Goal: Navigation & Orientation: Understand site structure

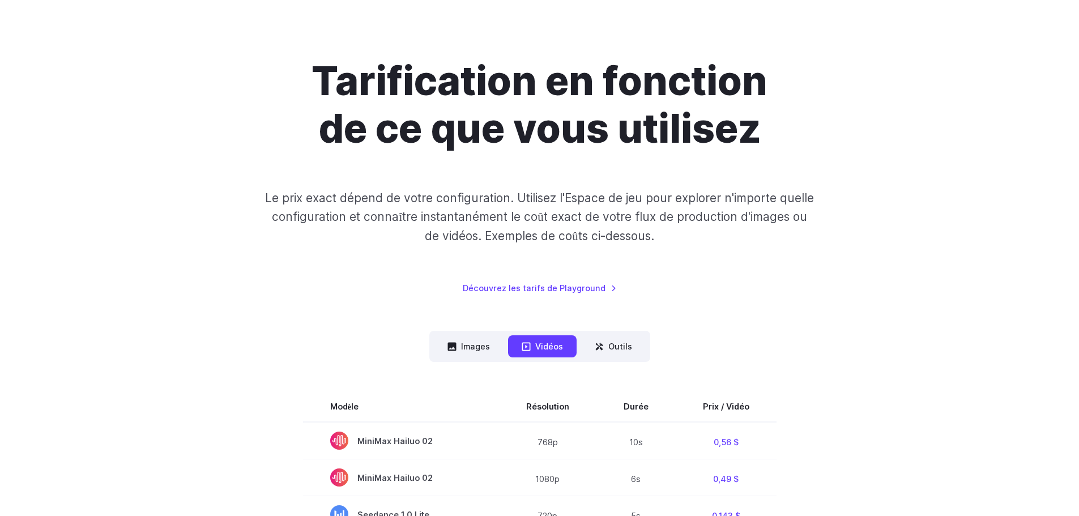
scroll to position [57, 0]
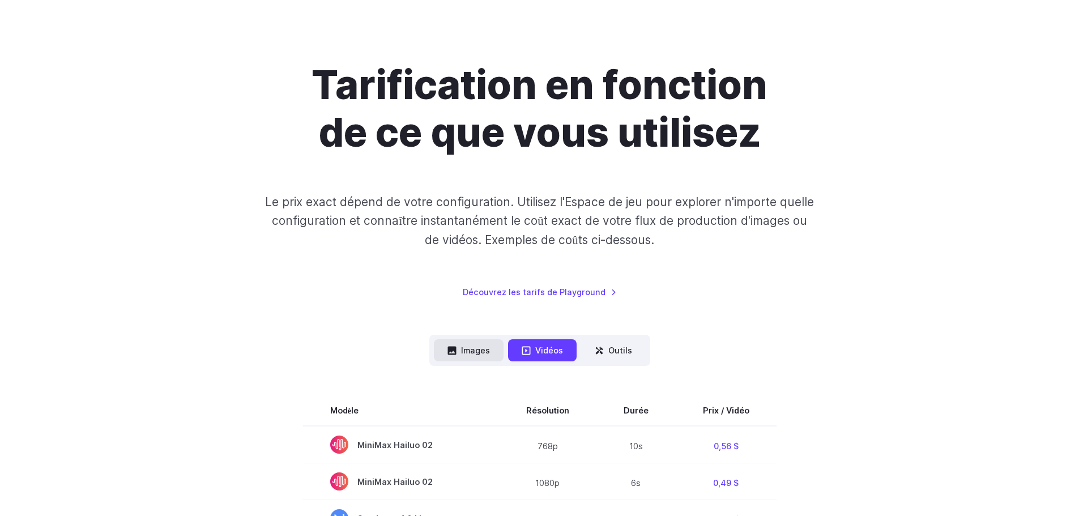
click at [486, 357] on font "Images" at bounding box center [475, 350] width 29 height 13
click at [482, 347] on font "Images" at bounding box center [475, 351] width 29 height 10
click at [452, 352] on icon at bounding box center [452, 350] width 8 height 8
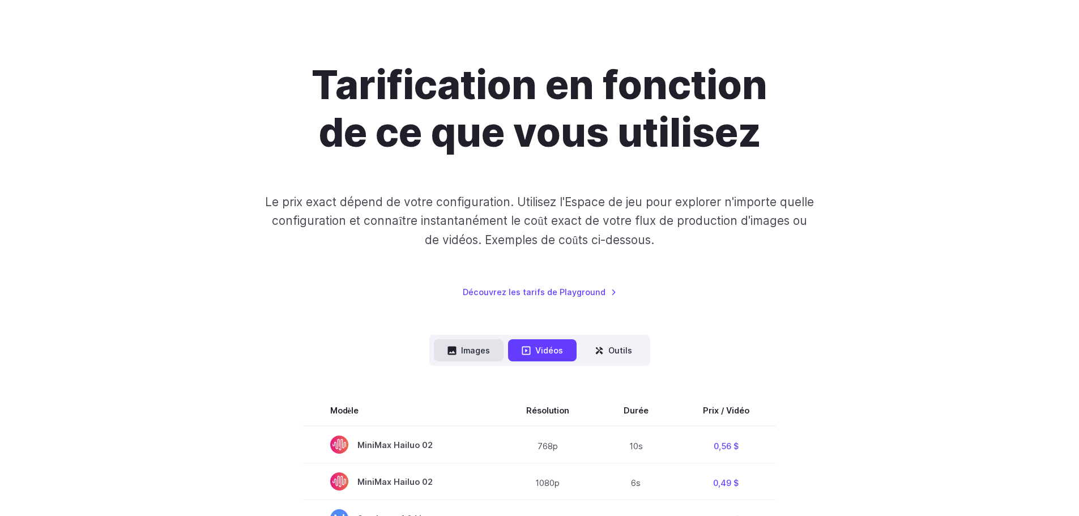
click at [452, 352] on icon at bounding box center [452, 350] width 8 height 8
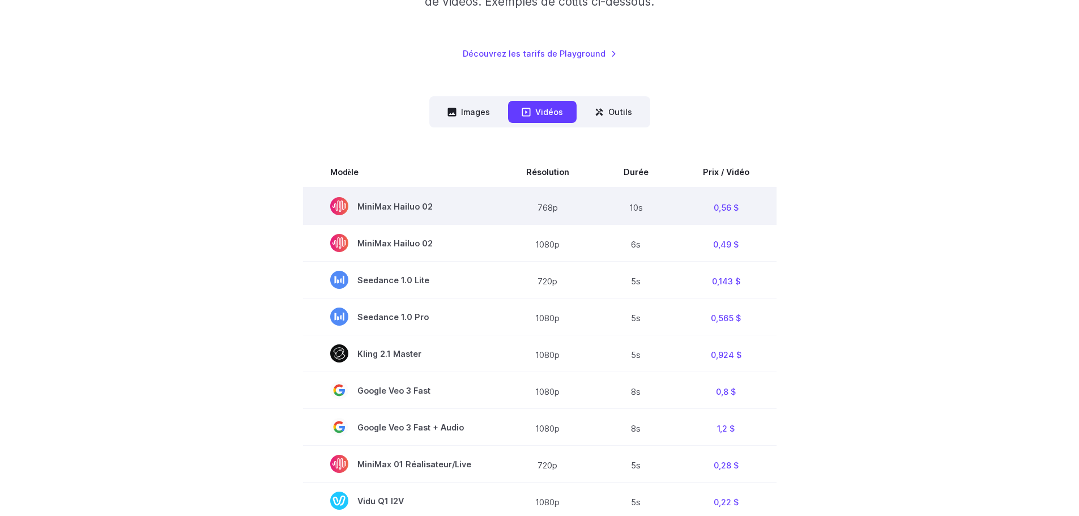
scroll to position [302, 0]
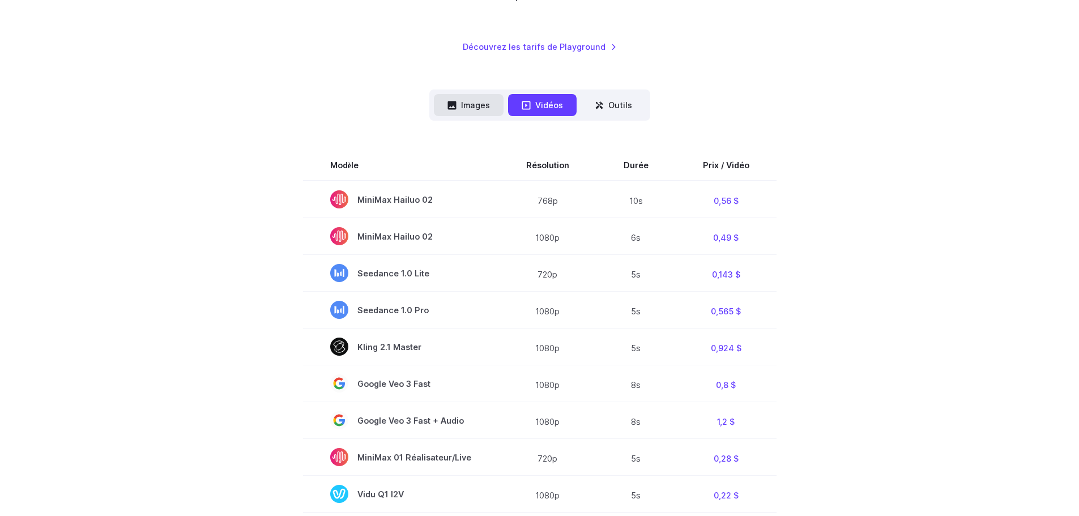
click at [492, 104] on button "Images" at bounding box center [469, 105] width 70 height 22
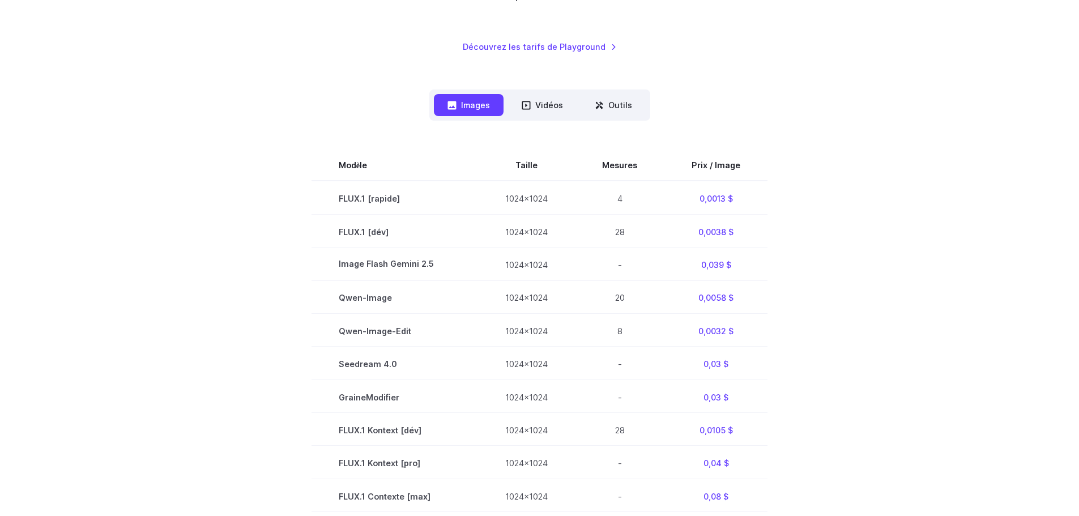
click at [492, 104] on button "Images" at bounding box center [469, 105] width 70 height 22
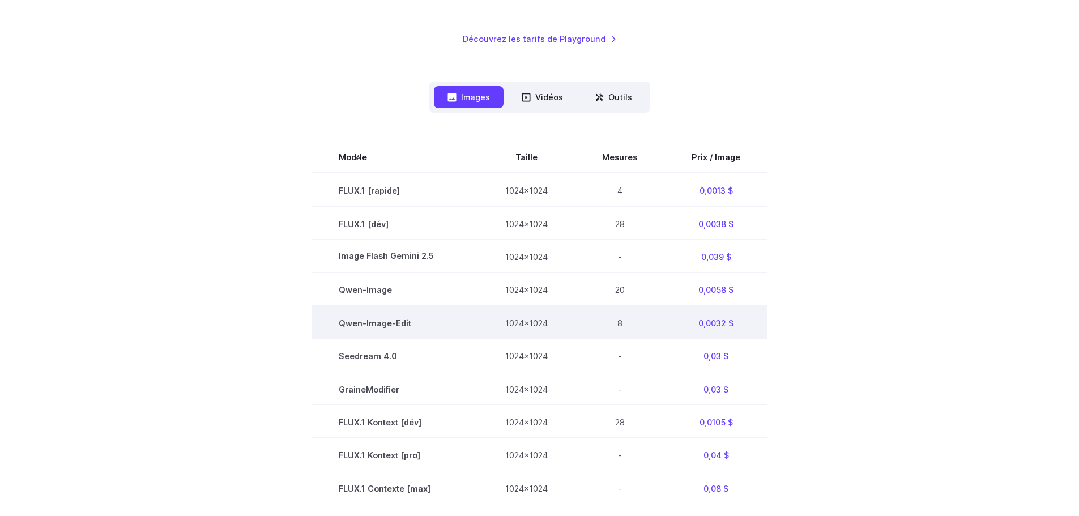
scroll to position [283, 0]
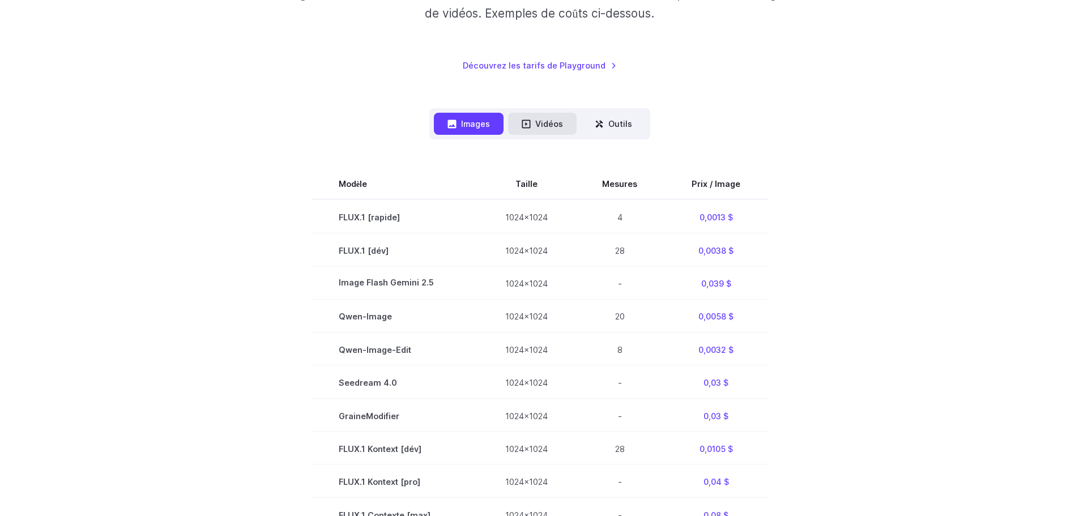
click at [538, 120] on font "Vidéos" at bounding box center [549, 124] width 28 height 10
click at [544, 125] on font "Vidéos" at bounding box center [549, 124] width 28 height 10
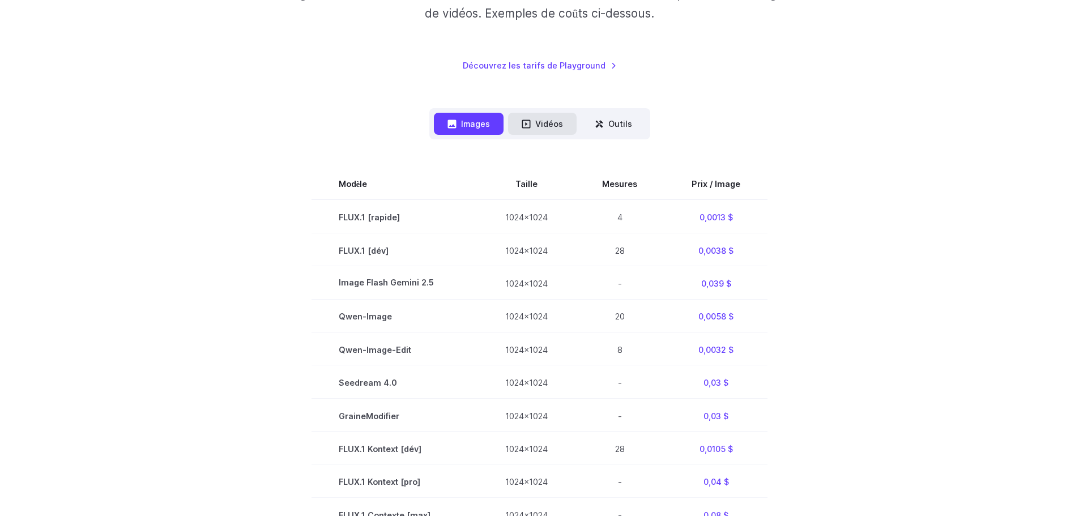
click at [544, 125] on font "Vidéos" at bounding box center [549, 124] width 28 height 10
click at [619, 120] on font "Outils" at bounding box center [620, 124] width 24 height 10
click at [543, 133] on button "Vidéos" at bounding box center [542, 124] width 69 height 22
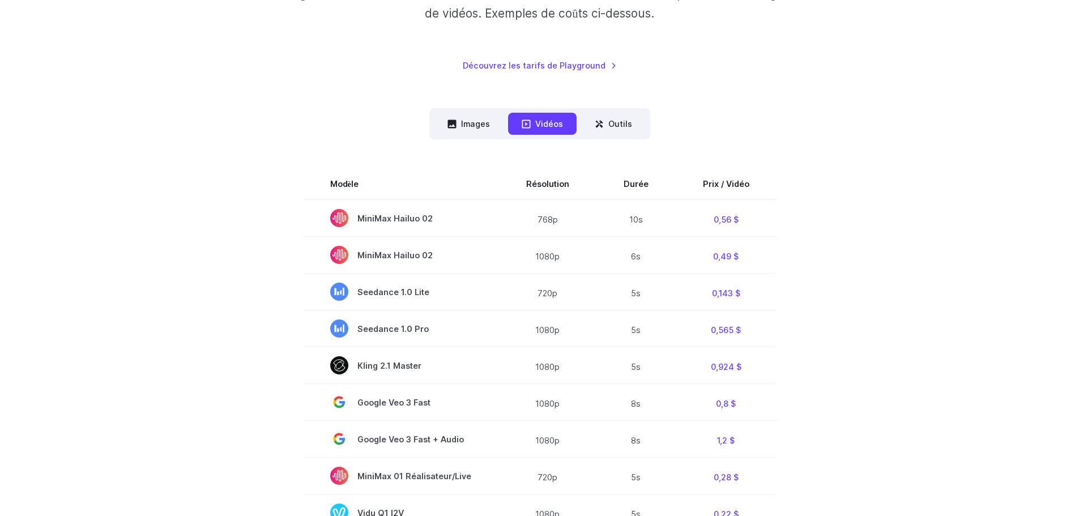
click at [543, 133] on button "Vidéos" at bounding box center [542, 124] width 69 height 22
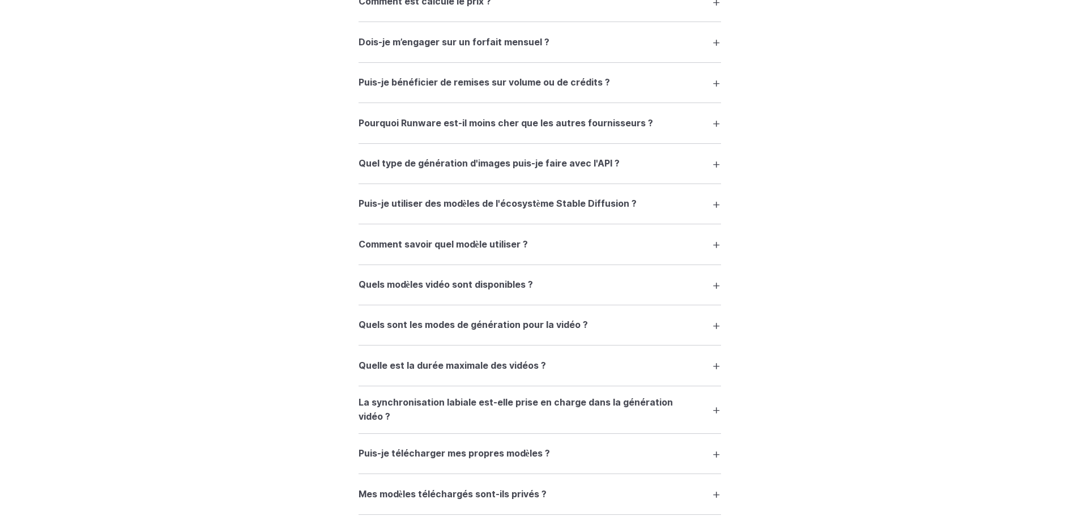
scroll to position [1898, 0]
